Goal: Task Accomplishment & Management: Manage account settings

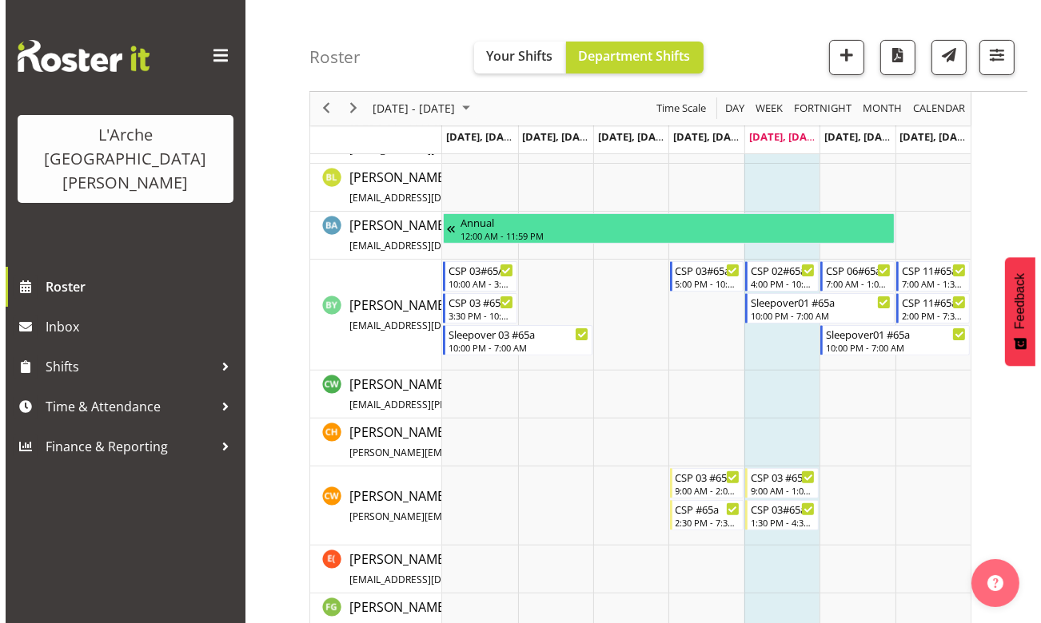
scroll to position [436, 0]
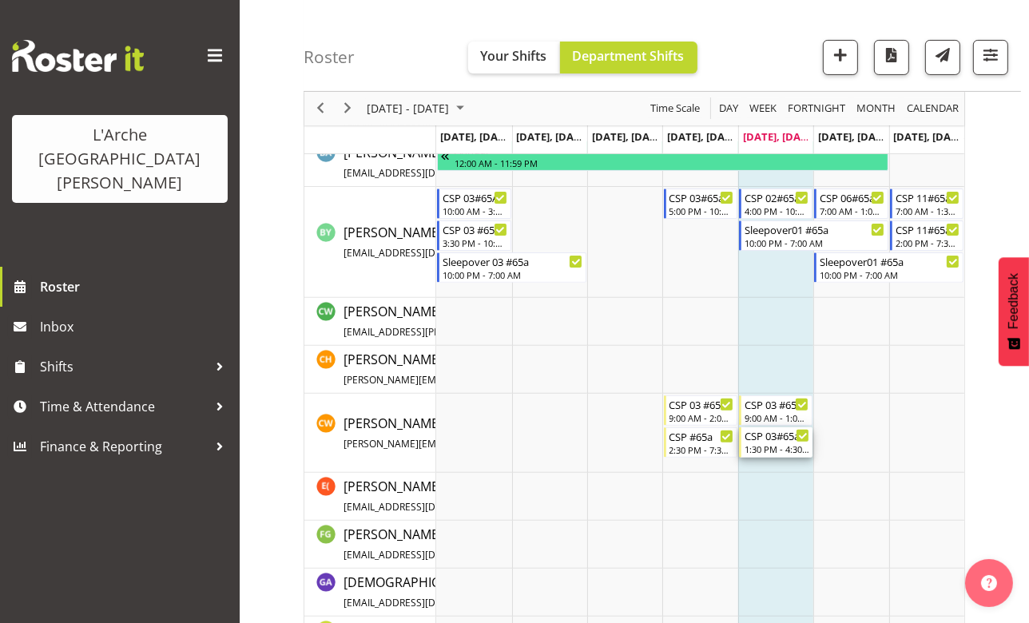
click at [767, 443] on div "1:30 PM - 4:30 PM" at bounding box center [777, 449] width 65 height 13
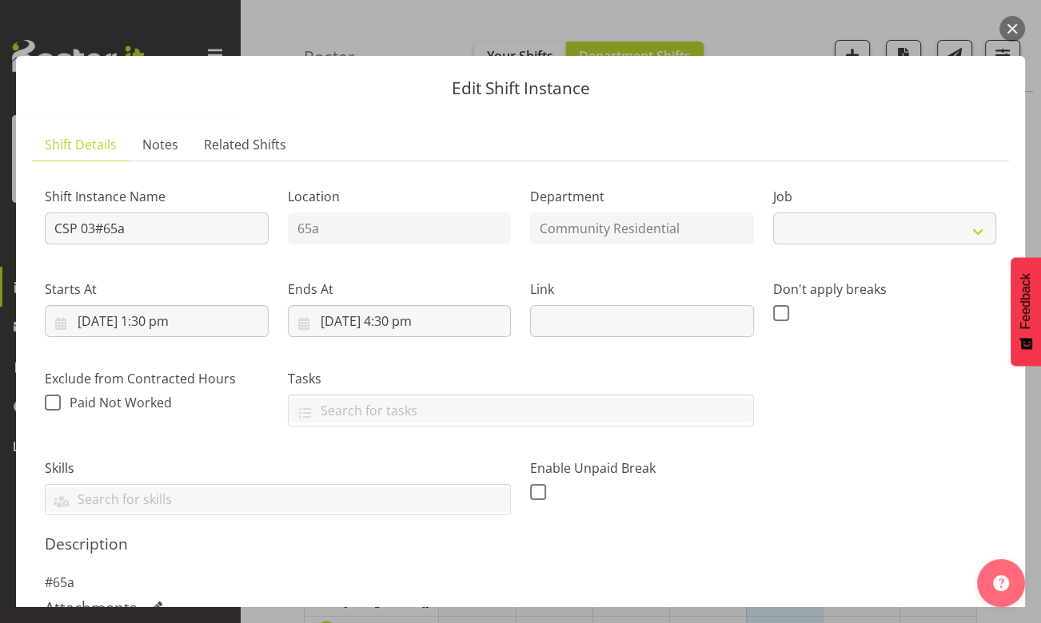
select select "2"
click at [400, 321] on input "[DATE] 4:30 pm" at bounding box center [400, 321] width 224 height 32
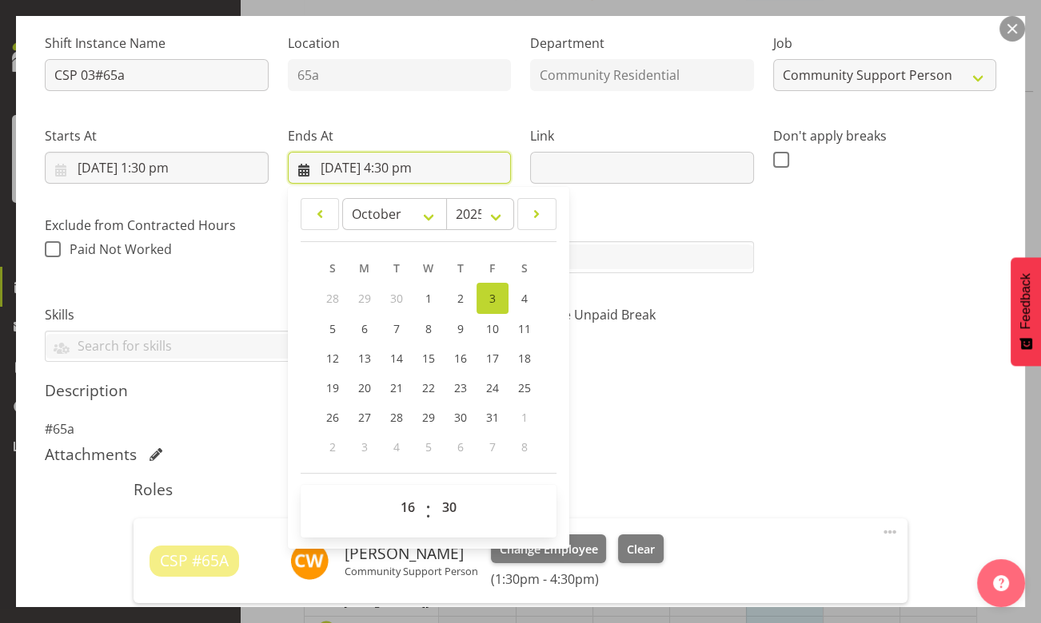
scroll to position [217, 0]
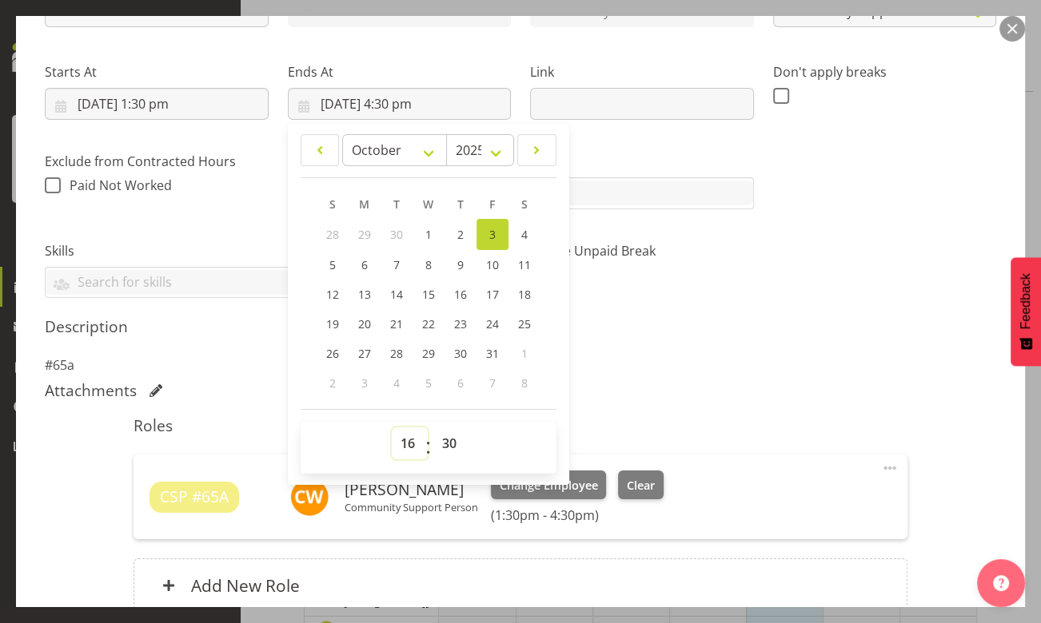
click at [405, 447] on select "00 01 02 03 04 05 06 07 08 09 10 11 12 13 14 15 16 17 18 19 20 21 22 23" at bounding box center [410, 444] width 36 height 32
select select "17"
click at [392, 428] on select "00 01 02 03 04 05 06 07 08 09 10 11 12 13 14 15 16 17 18 19 20 21 22 23" at bounding box center [410, 444] width 36 height 32
type input "[DATE] 5:30 pm"
click at [442, 438] on select "00 01 02 03 04 05 06 07 08 09 10 11 12 13 14 15 16 17 18 19 20 21 22 23 24 25 2…" at bounding box center [451, 444] width 36 height 32
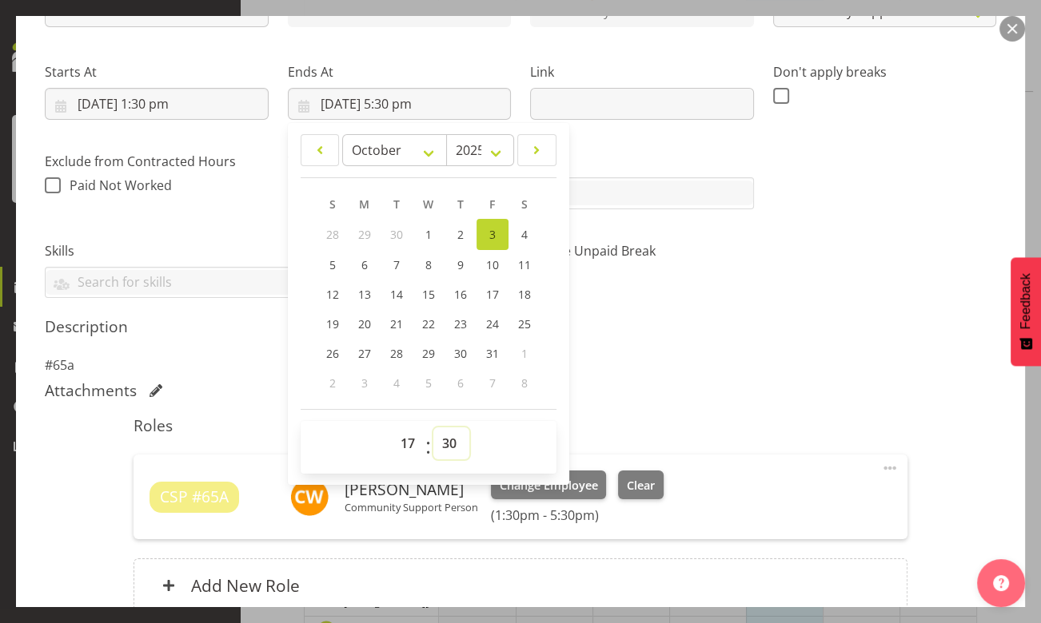
select select "0"
click at [433, 428] on select "00 01 02 03 04 05 06 07 08 09 10 11 12 13 14 15 16 17 18 19 20 21 22 23 24 25 2…" at bounding box center [451, 444] width 36 height 32
type input "[DATE] 5:00 pm"
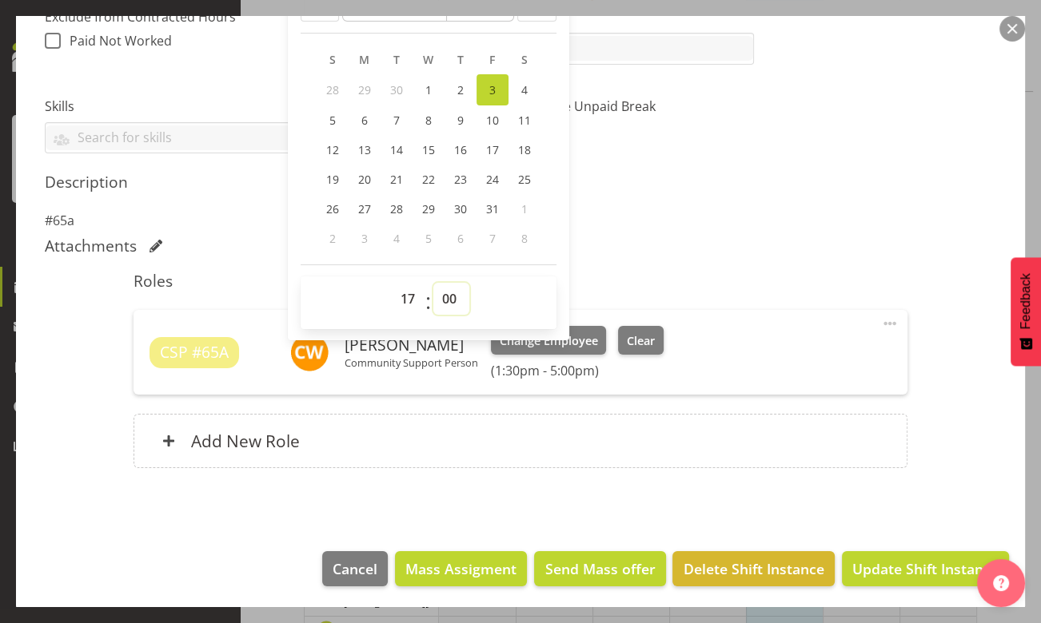
scroll to position [364, 0]
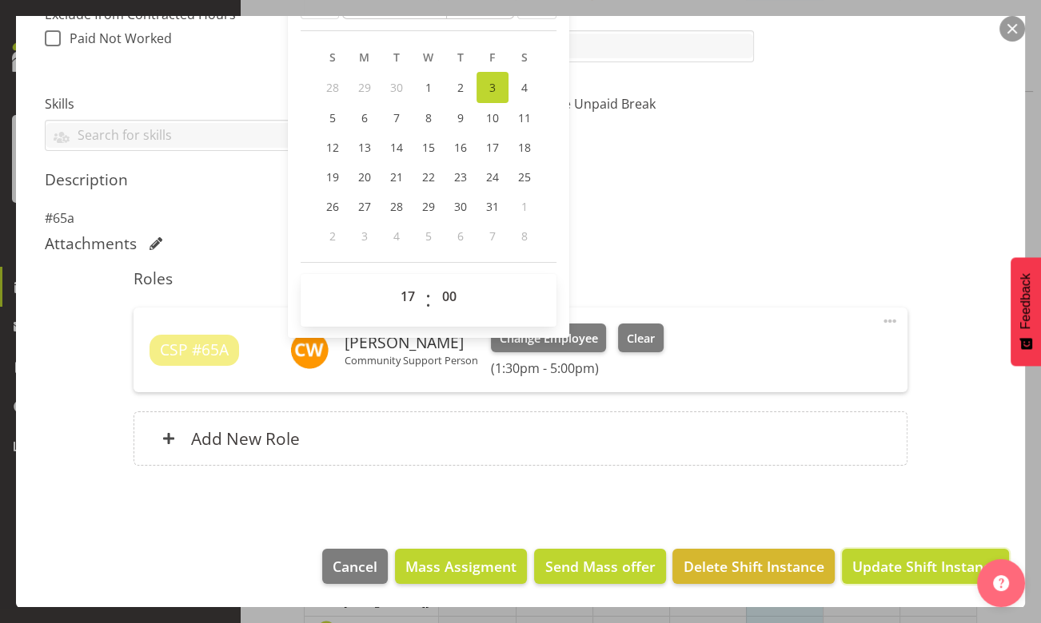
click at [902, 574] on span "Update Shift Instance" at bounding box center [925, 566] width 146 height 21
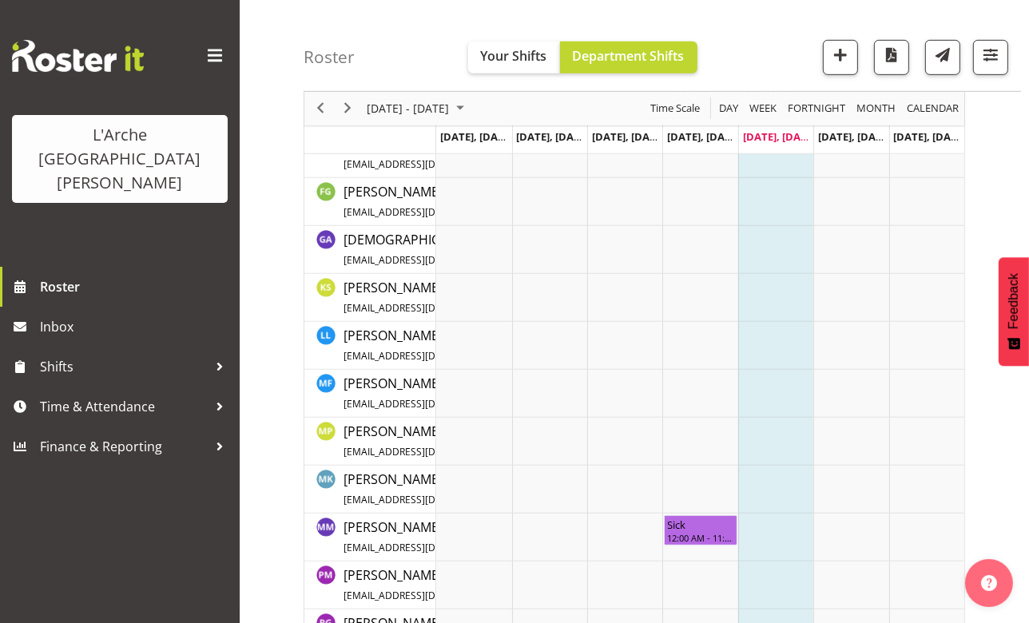
scroll to position [957, 0]
